Goal: Information Seeking & Learning: Learn about a topic

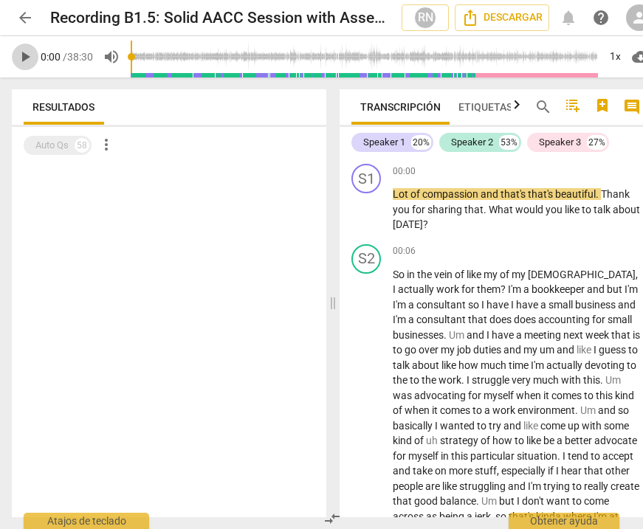
click at [23, 55] on span "play_arrow" at bounding box center [25, 57] width 18 height 18
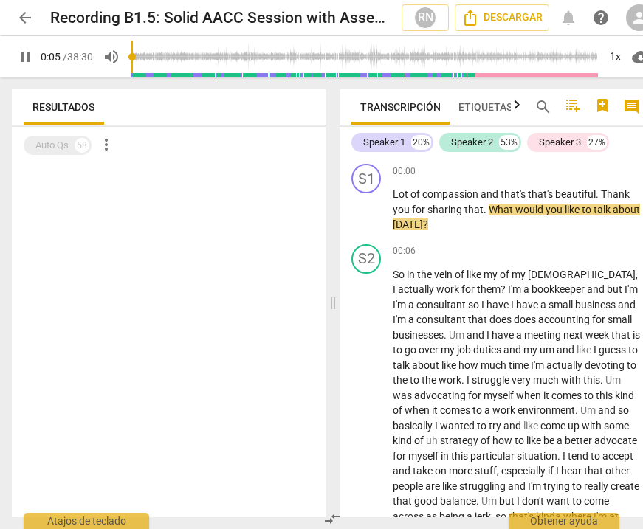
click at [28, 59] on span "pause" at bounding box center [25, 57] width 18 height 18
click at [615, 58] on div "1x" at bounding box center [615, 57] width 28 height 24
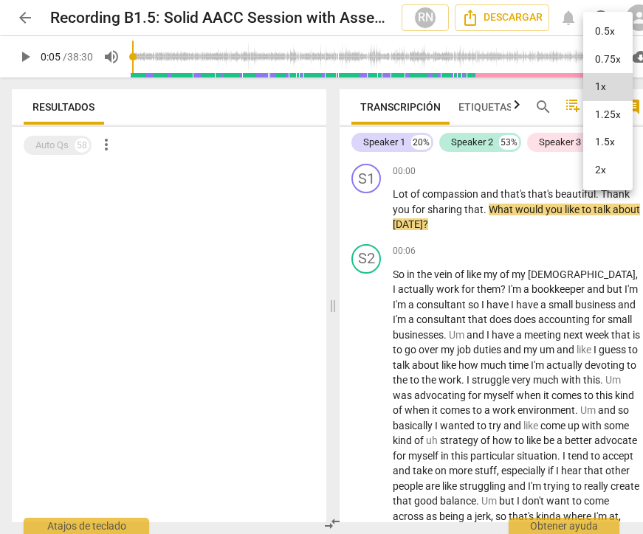
click at [616, 142] on li "1.5x" at bounding box center [607, 142] width 49 height 28
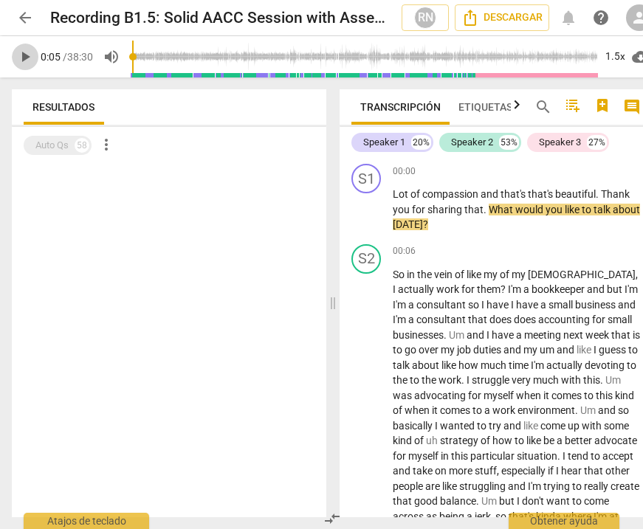
click at [24, 61] on span "play_arrow" at bounding box center [25, 57] width 18 height 18
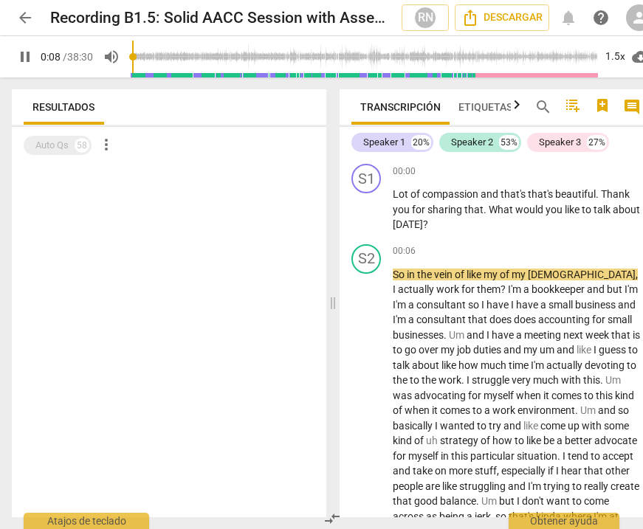
type input "9"
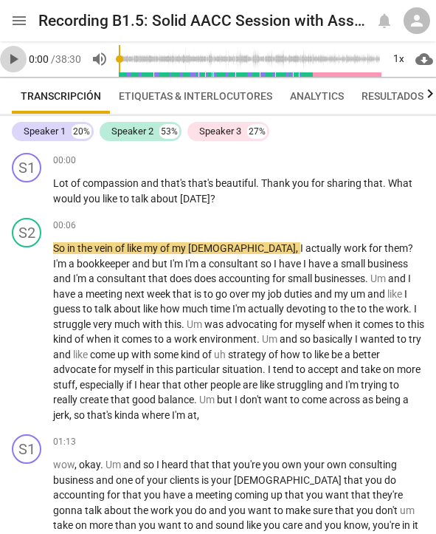
click at [18, 60] on span "play_arrow" at bounding box center [13, 59] width 18 height 18
click at [13, 61] on span "pause" at bounding box center [13, 59] width 18 height 18
click at [12, 61] on span "play_arrow" at bounding box center [13, 59] width 18 height 18
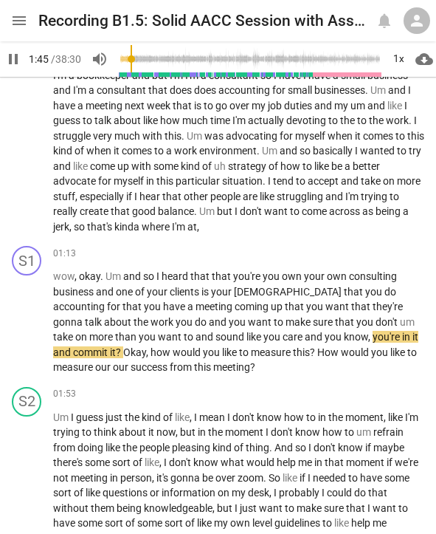
scroll to position [190, 0]
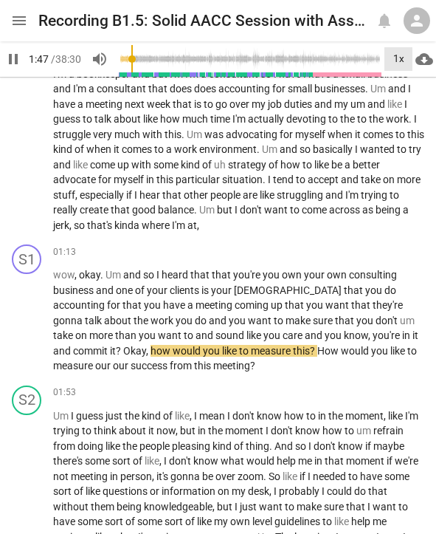
click at [394, 60] on div "1x" at bounding box center [399, 59] width 28 height 24
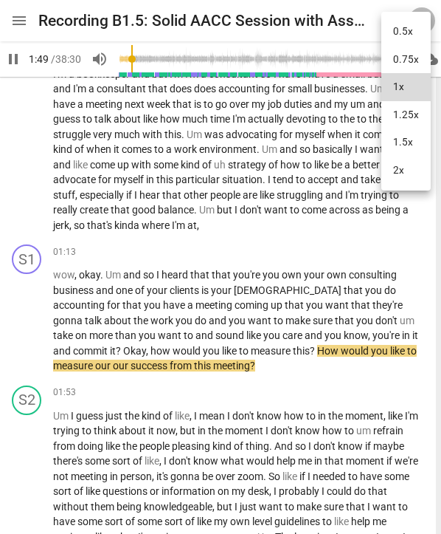
click at [410, 138] on li "1.5x" at bounding box center [406, 142] width 49 height 28
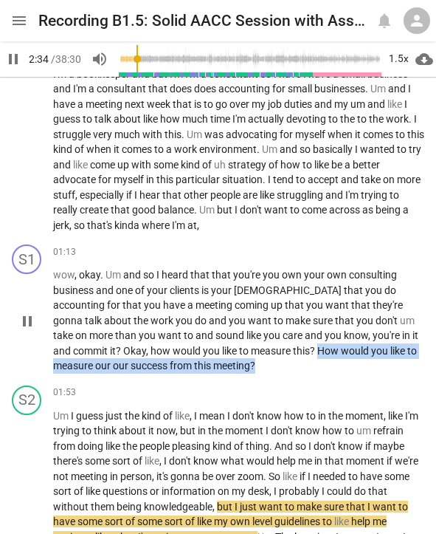
drag, startPoint x: 223, startPoint y: 351, endPoint x: 228, endPoint y: 365, distance: 15.6
click at [228, 365] on p "wow , okay . Um and so I heard that that you're you own your own consulting bus…" at bounding box center [238, 320] width 371 height 106
copy p "How would you like to measure our our success from this meeting ?"
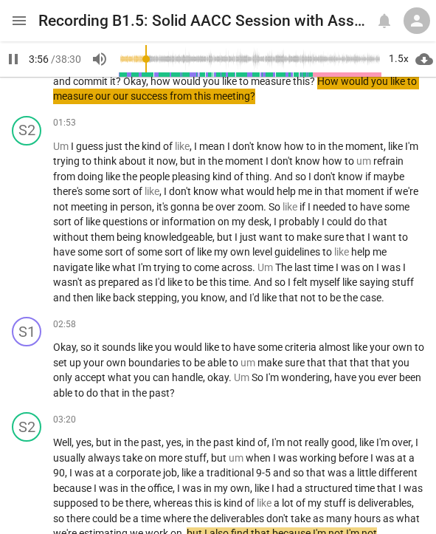
scroll to position [726, 0]
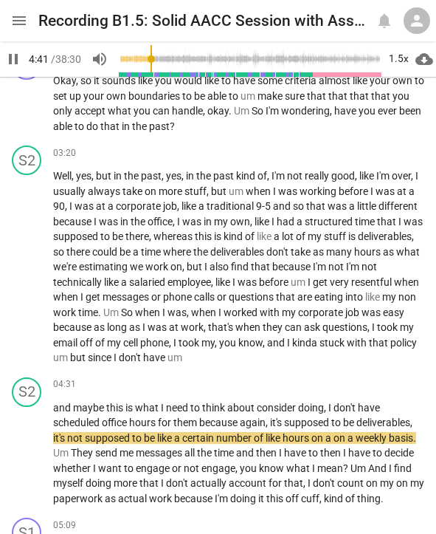
click at [13, 60] on span "pause" at bounding box center [13, 59] width 18 height 18
click at [15, 63] on span "play_arrow" at bounding box center [13, 59] width 18 height 18
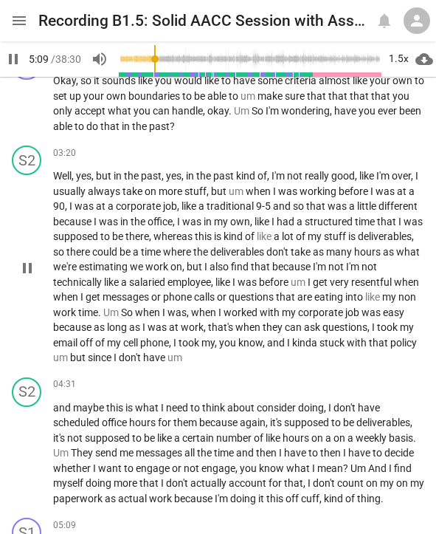
scroll to position [1007, 0]
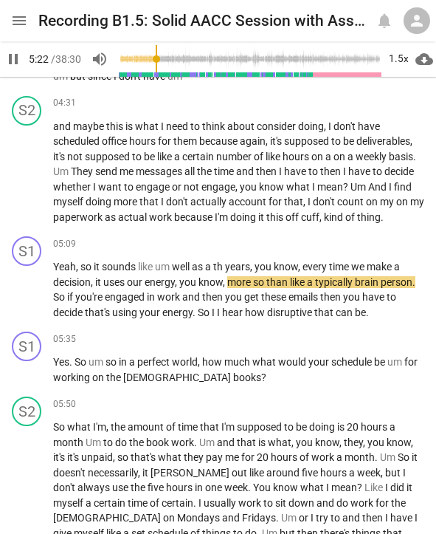
click at [13, 61] on span "pause" at bounding box center [13, 59] width 18 height 18
click at [11, 58] on span "play_arrow" at bounding box center [13, 59] width 18 height 18
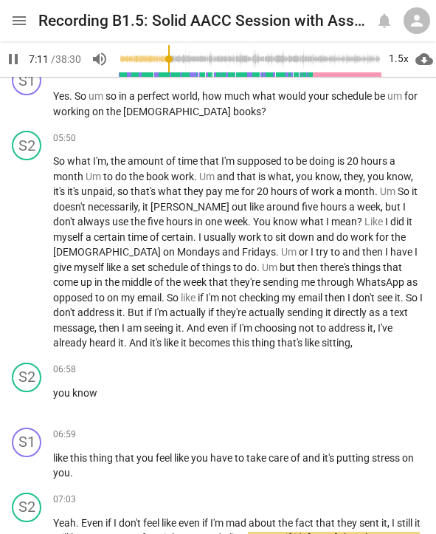
scroll to position [1544, 0]
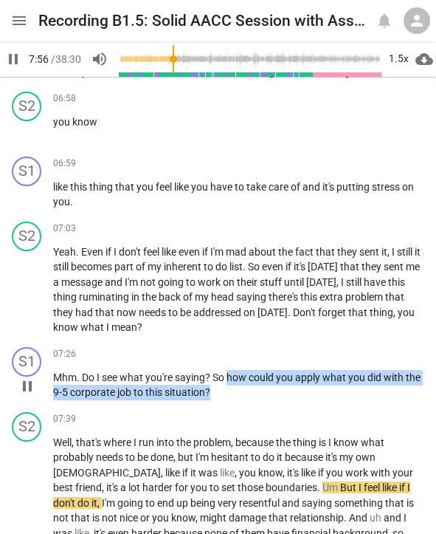
drag, startPoint x: 230, startPoint y: 373, endPoint x: 234, endPoint y: 393, distance: 21.1
click at [234, 393] on p "Mhm . Do I see what you're saying ? So how could you apply what you did with th…" at bounding box center [238, 385] width 371 height 30
copy p "how could you apply what you did with the 9-5 corporate job to this situation ?"
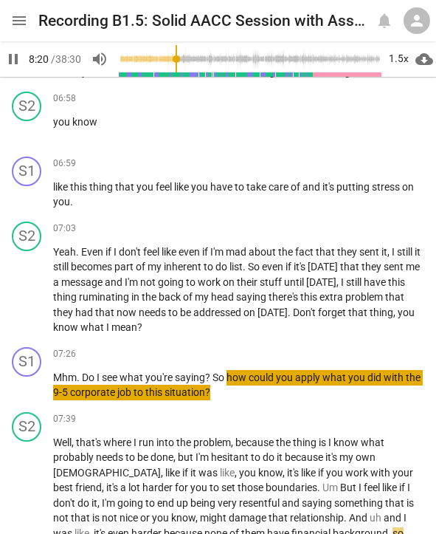
scroll to position [1809, 0]
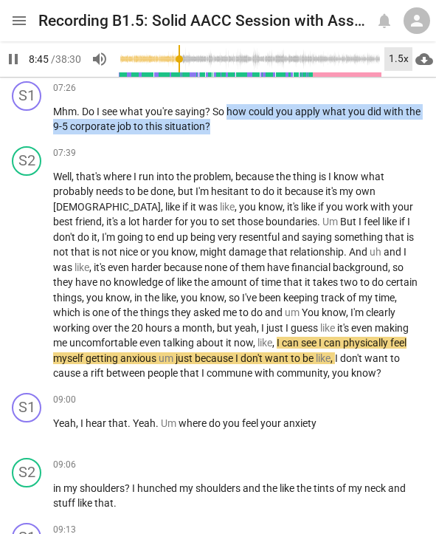
click at [393, 63] on div "1.5x" at bounding box center [399, 59] width 28 height 24
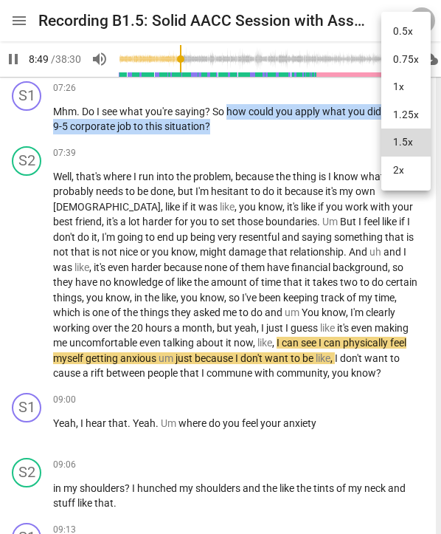
click at [413, 180] on li "2x" at bounding box center [406, 170] width 49 height 28
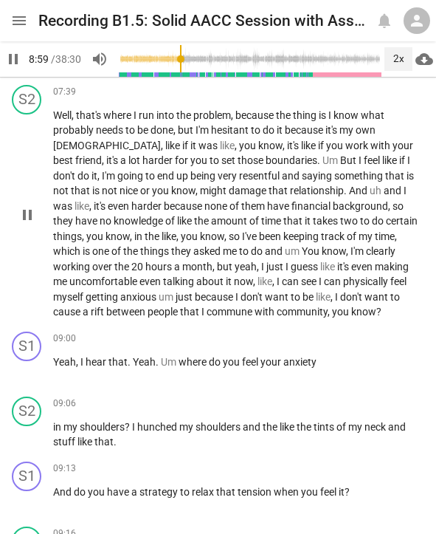
scroll to position [1885, 0]
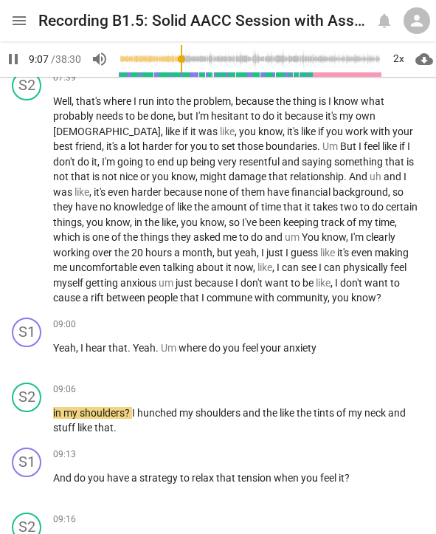
click at [15, 62] on span "pause" at bounding box center [13, 59] width 18 height 18
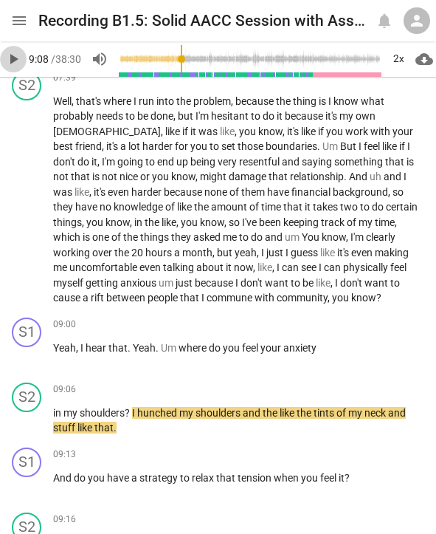
click at [10, 59] on span "play_arrow" at bounding box center [13, 59] width 18 height 18
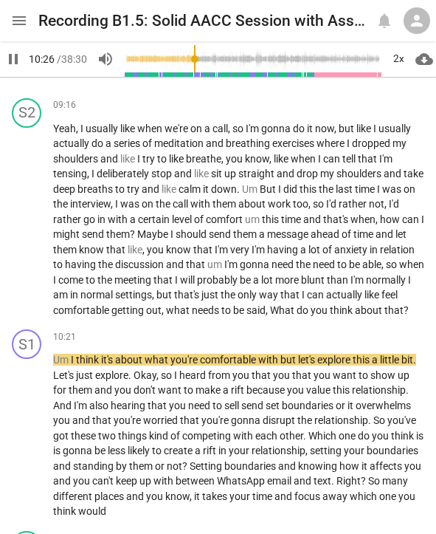
scroll to position [2301, 0]
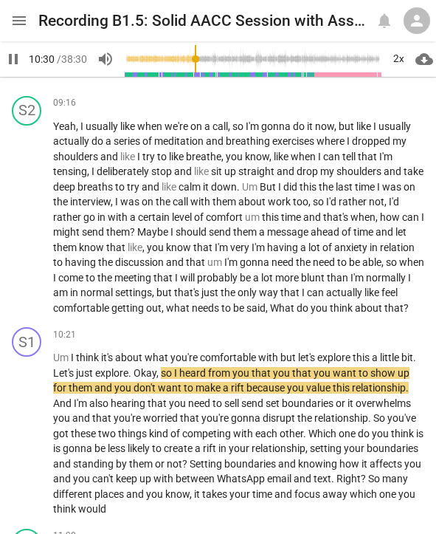
click at [13, 60] on span "pause" at bounding box center [13, 59] width 18 height 18
click at [394, 55] on div "2x" at bounding box center [399, 59] width 28 height 24
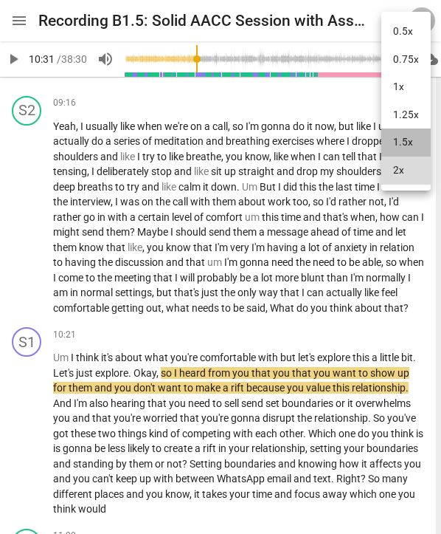
click at [409, 140] on li "1.5x" at bounding box center [406, 142] width 49 height 28
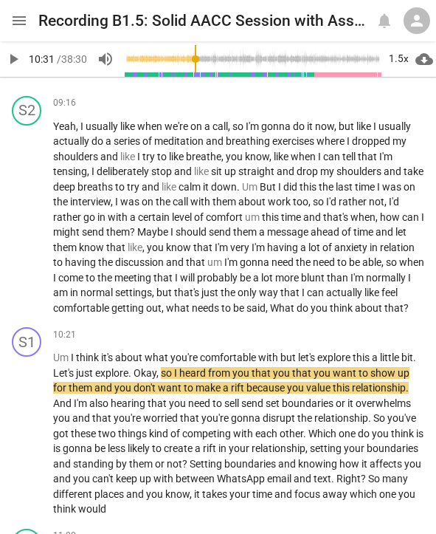
click at [13, 59] on span "play_arrow" at bounding box center [13, 59] width 18 height 18
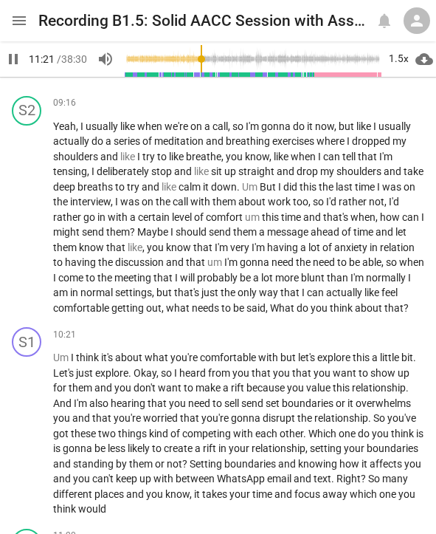
scroll to position [2608, 0]
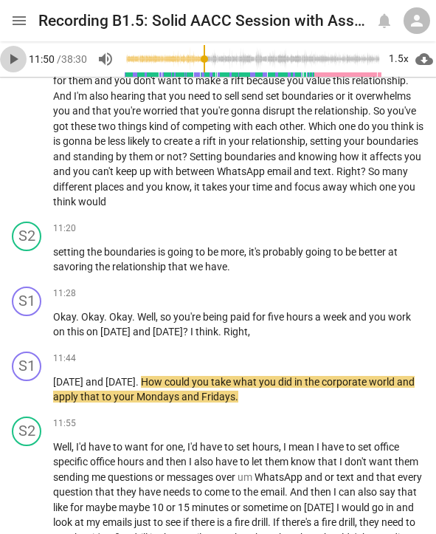
click at [16, 61] on span "play_arrow" at bounding box center [13, 59] width 18 height 18
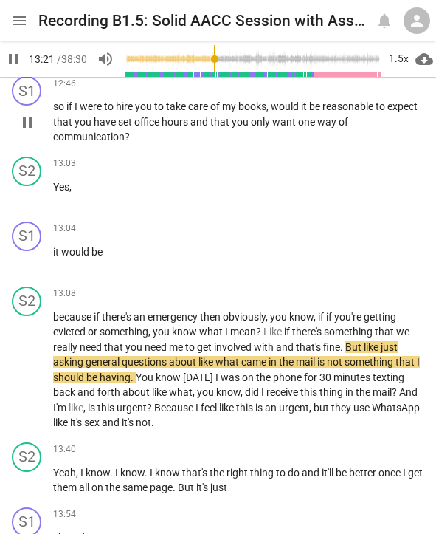
scroll to position [3177, 0]
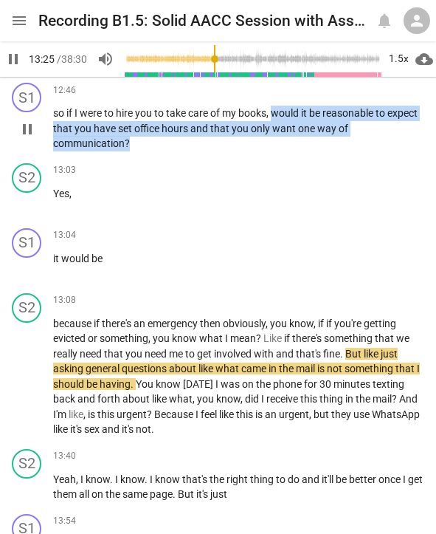
drag, startPoint x: 277, startPoint y: 128, endPoint x: 280, endPoint y: 159, distance: 31.9
click at [279, 151] on p "so if I were to hire you to take care of my books , would it be reasonable to e…" at bounding box center [238, 129] width 371 height 46
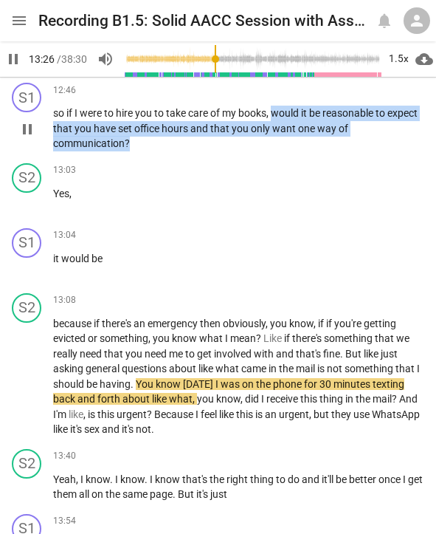
copy p "would it be reasonable to expect that you have set office hours and that you on…"
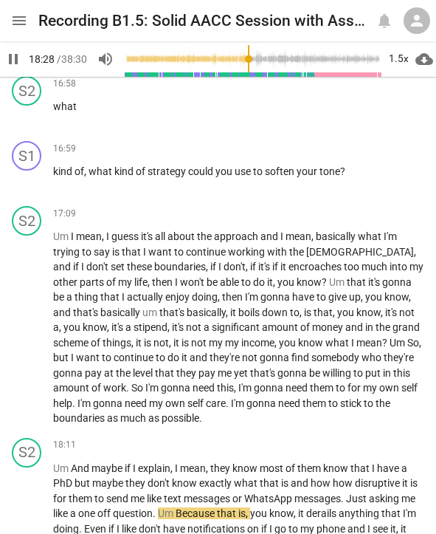
scroll to position [4774, 0]
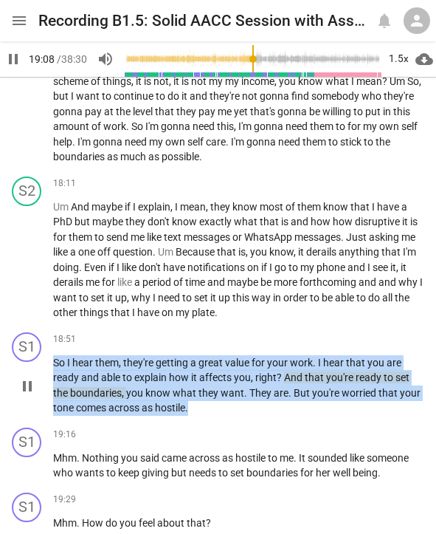
drag, startPoint x: 55, startPoint y: 376, endPoint x: 224, endPoint y: 418, distance: 174.2
click at [224, 416] on p "So I hear them , they're getting a great value for your work . I hear that you …" at bounding box center [238, 385] width 371 height 61
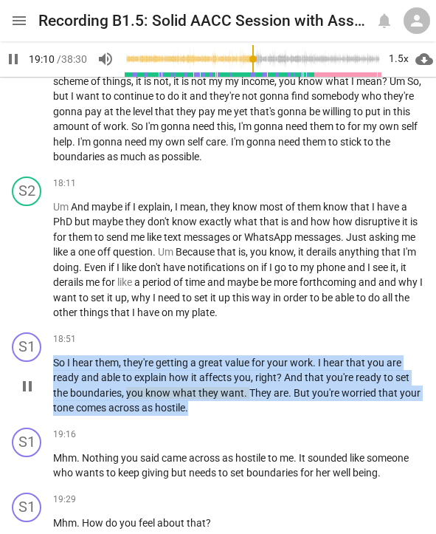
copy p "So I hear them , they're getting a great value for your work . I hear that you …"
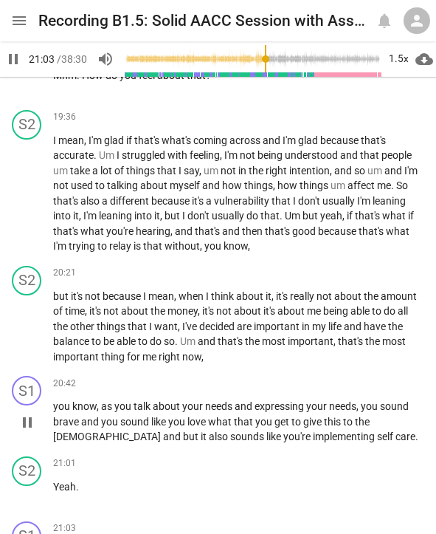
scroll to position [5521, 0]
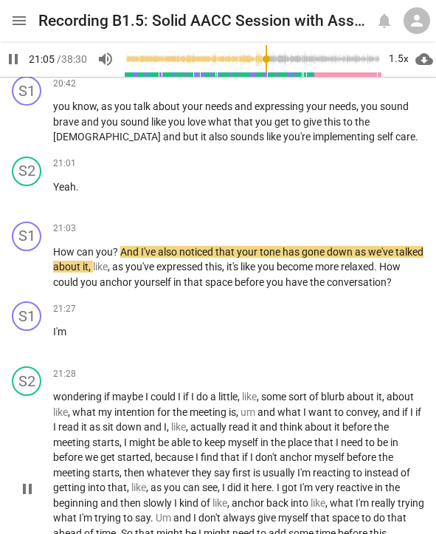
drag, startPoint x: 52, startPoint y: 423, endPoint x: 79, endPoint y: 421, distance: 26.6
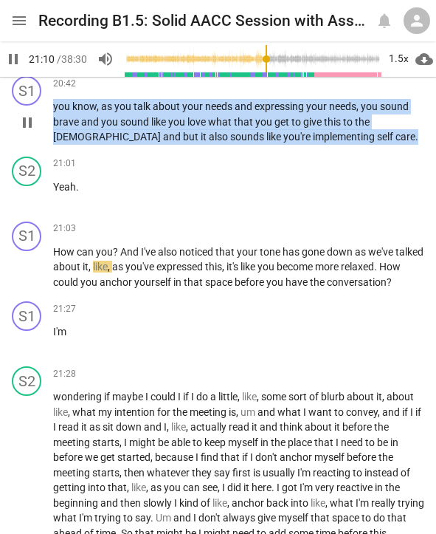
drag, startPoint x: 53, startPoint y: 122, endPoint x: 303, endPoint y: 161, distance: 253.3
click at [303, 151] on div "S1 play_arrow pause 20:42 keyboard_arrow_right you know , as you talk about you…" at bounding box center [218, 110] width 436 height 80
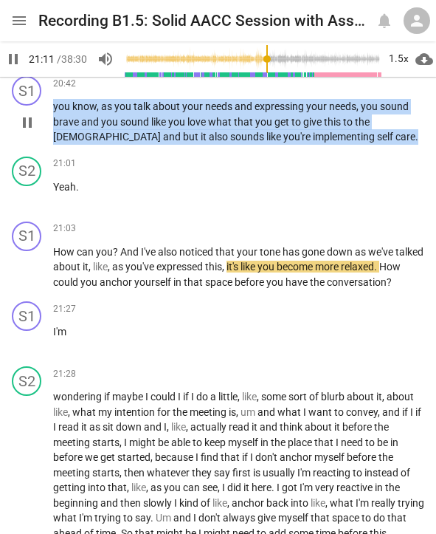
copy p "you know , as you talk about your needs and expressing your needs , you sound b…"
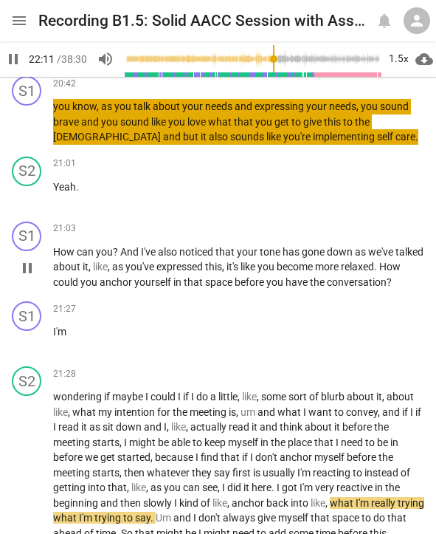
scroll to position [5786, 0]
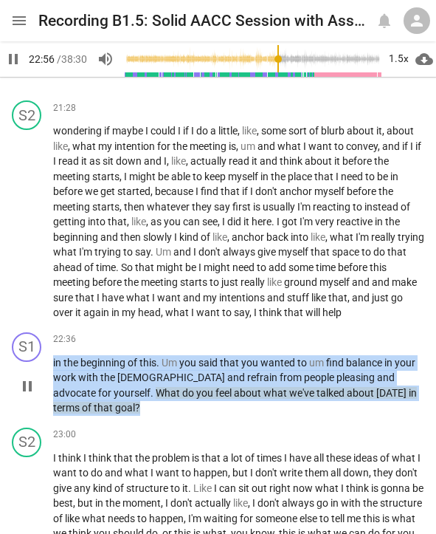
drag, startPoint x: 52, startPoint y: 376, endPoint x: 418, endPoint y: 407, distance: 366.8
click at [418, 407] on p "in the beginning of this . Um you said that you wanted to um find balance in yo…" at bounding box center [238, 385] width 371 height 61
copy p "in the beginning of this . Um you said that you wanted to um find balance in yo…"
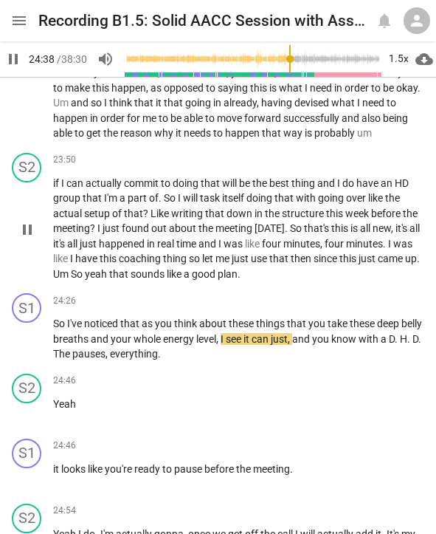
scroll to position [6244, 0]
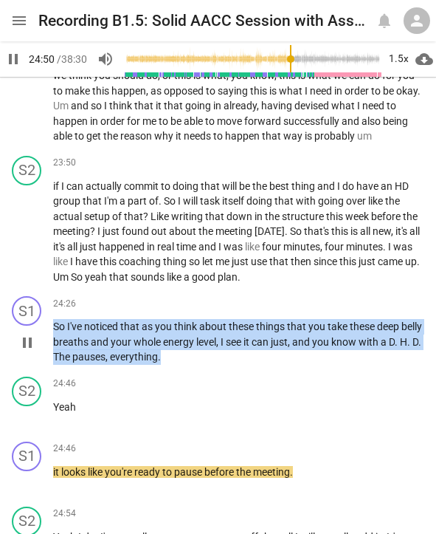
drag, startPoint x: 55, startPoint y: 326, endPoint x: 177, endPoint y: 360, distance: 127.4
click at [177, 360] on p "So I've noticed that as you think about these things that you take these deep b…" at bounding box center [238, 342] width 371 height 46
copy p "So I've noticed that as you think about these things that you take these deep b…"
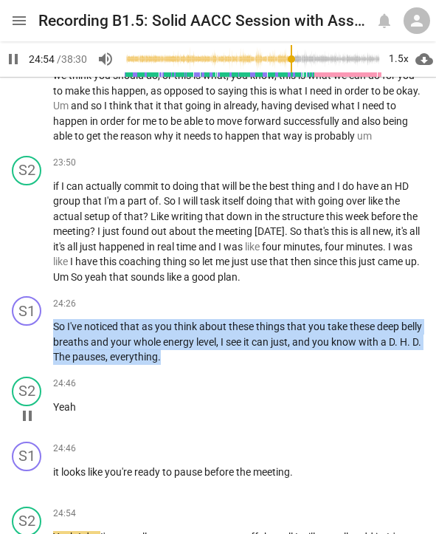
scroll to position [6514, 0]
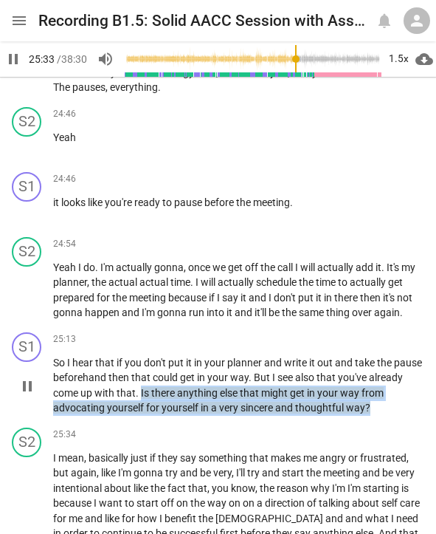
drag, startPoint x: 140, startPoint y: 395, endPoint x: 382, endPoint y: 416, distance: 242.3
click at [382, 416] on div "S1 play_arrow pause 25:13 keyboard_arrow_right So I hear that if you don't put …" at bounding box center [218, 373] width 436 height 95
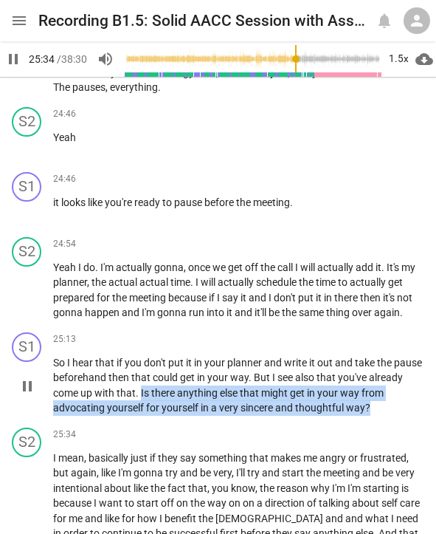
copy p "Is there anything else that might get in your way from advocating yourself for …"
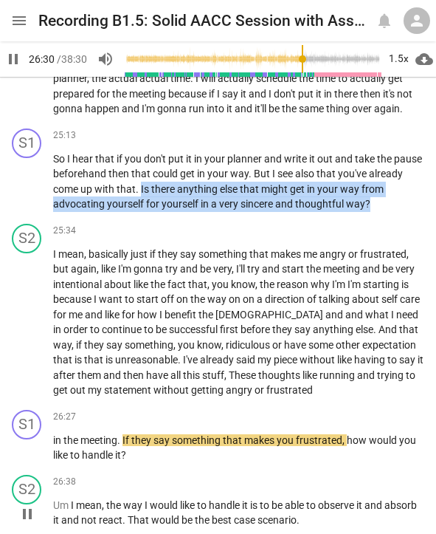
scroll to position [6722, 0]
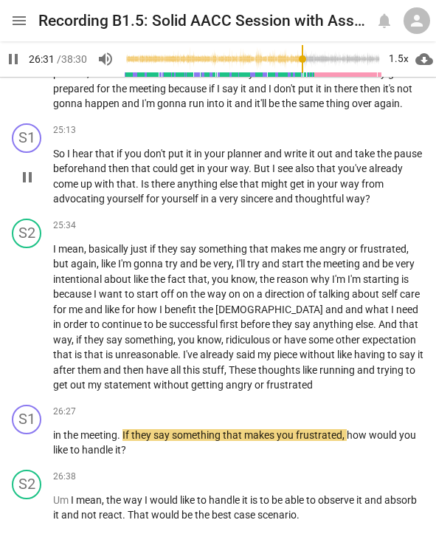
click at [181, 194] on span "yourself" at bounding box center [181, 199] width 39 height 12
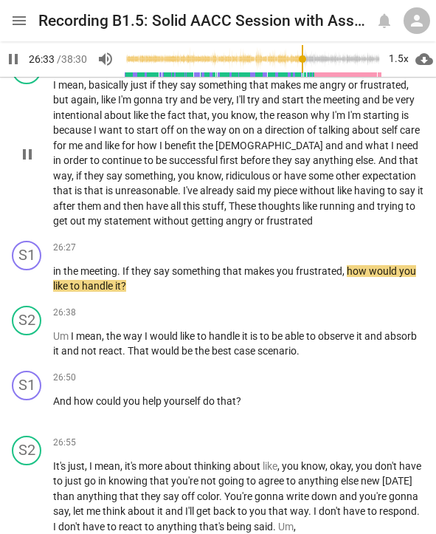
scroll to position [6890, 0]
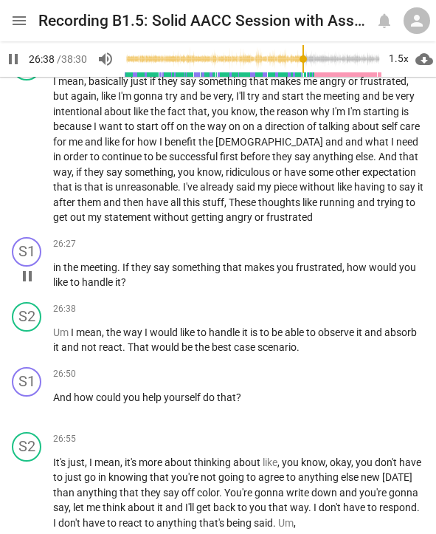
click at [61, 269] on span "in" at bounding box center [58, 267] width 10 height 12
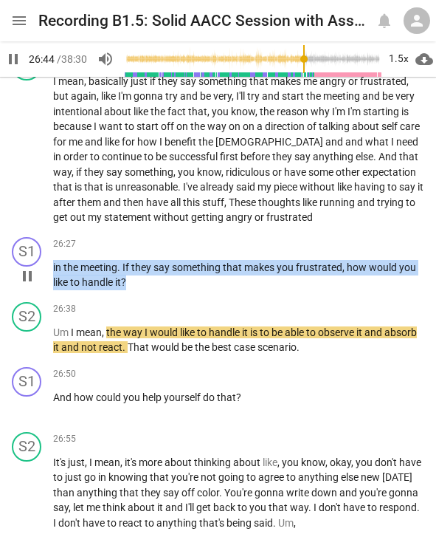
drag, startPoint x: 53, startPoint y: 268, endPoint x: 140, endPoint y: 287, distance: 89.2
click at [140, 287] on p "in the meeting . If they say something that makes you frustrated , how would yo…" at bounding box center [238, 275] width 371 height 30
copy p "in the meeting . If they say something that makes you frustrated , how would yo…"
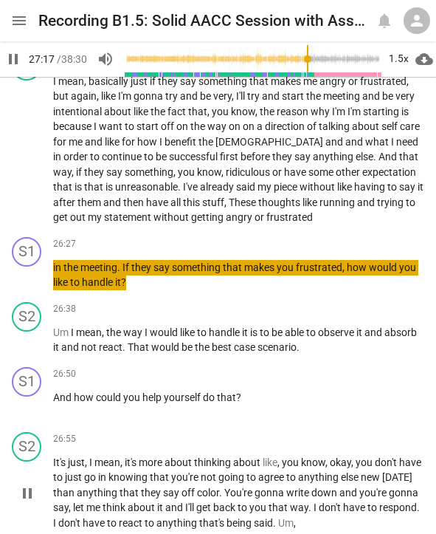
scroll to position [7196, 0]
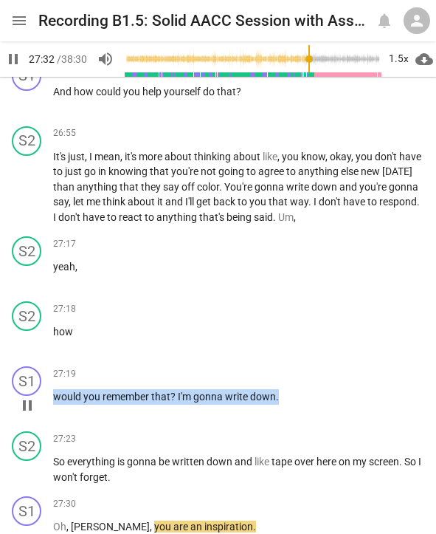
drag, startPoint x: 52, startPoint y: 394, endPoint x: 295, endPoint y: 407, distance: 243.9
click at [295, 407] on div "S1 play_arrow pause 27:19 keyboard_arrow_right would you remember that ? I'm go…" at bounding box center [218, 392] width 436 height 65
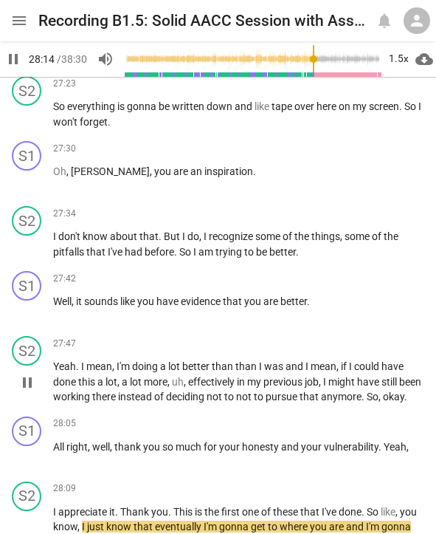
scroll to position [7825, 0]
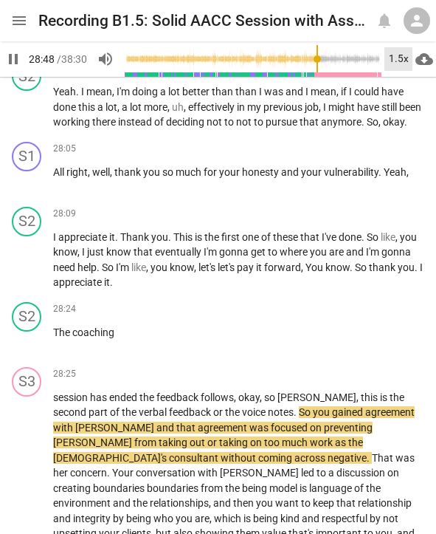
click at [396, 58] on div "1.5x" at bounding box center [399, 59] width 28 height 24
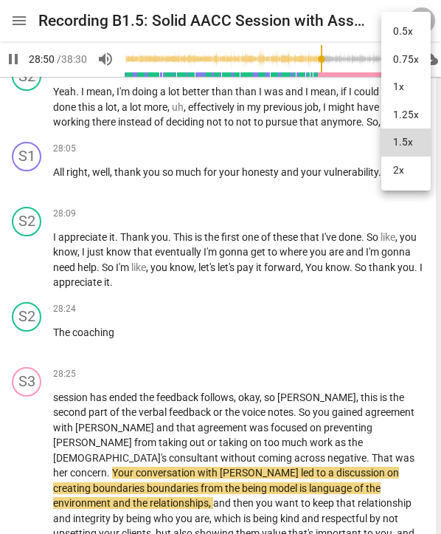
click at [409, 110] on li "1.25x" at bounding box center [406, 115] width 49 height 28
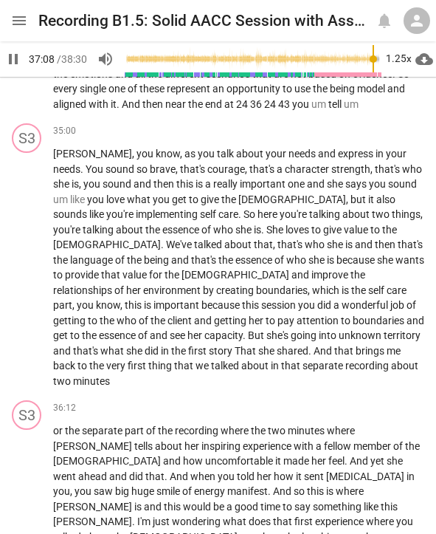
scroll to position [9802, 0]
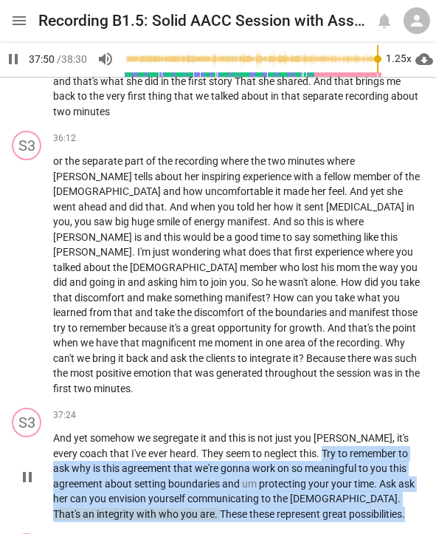
drag, startPoint x: 266, startPoint y: 391, endPoint x: 269, endPoint y: 454, distance: 62.8
click at [269, 454] on p "And yet somehow we segregate it and this is not just you [PERSON_NAME] , it's e…" at bounding box center [238, 475] width 371 height 91
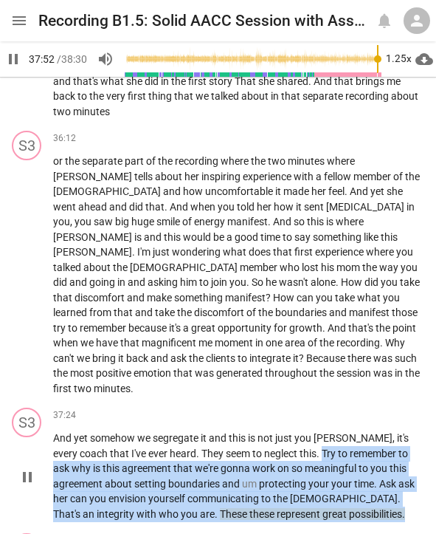
copy p "Try to remember to ask why is this agreement that we're gonna work on so meanin…"
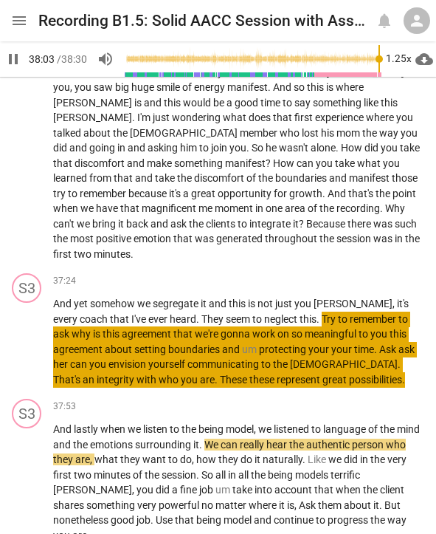
scroll to position [9945, 0]
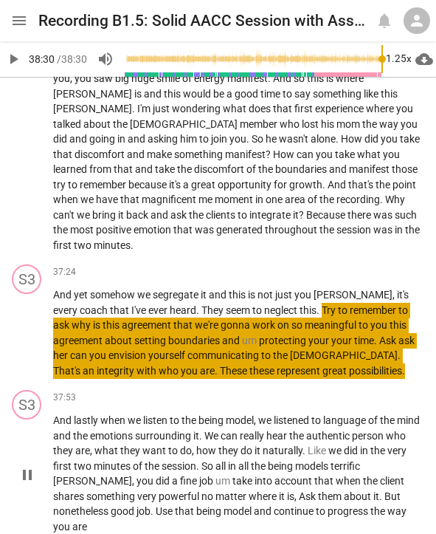
type input "2310"
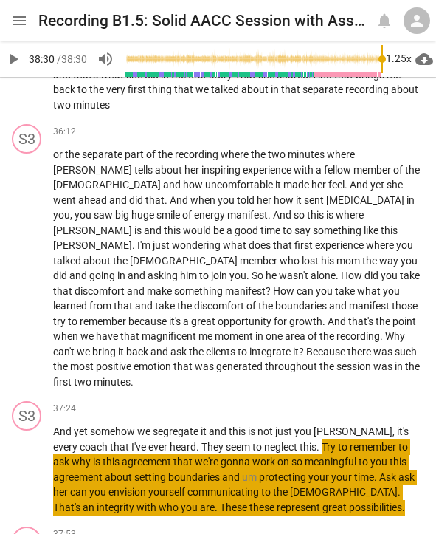
scroll to position [9801, 0]
